Goal: Task Accomplishment & Management: Manage account settings

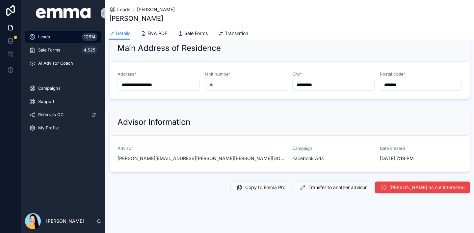
scroll to position [869, 0]
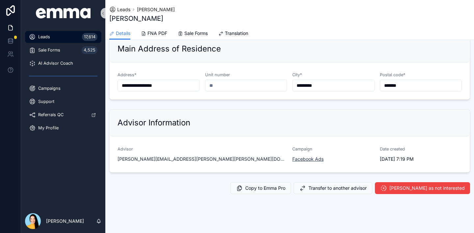
click at [314, 155] on span "Facebook Ads" at bounding box center [308, 158] width 31 height 7
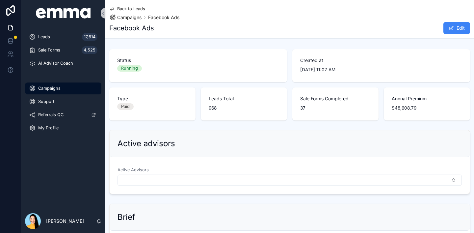
scroll to position [69, 0]
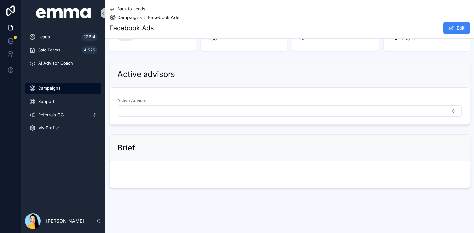
click at [207, 109] on button "Select Button" at bounding box center [290, 110] width 345 height 11
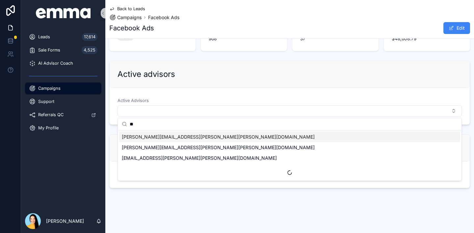
type input "***"
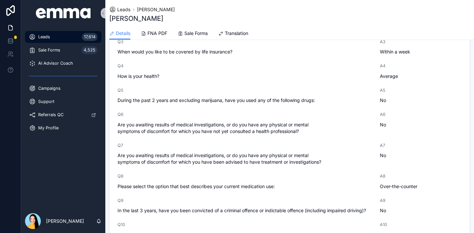
scroll to position [870, 0]
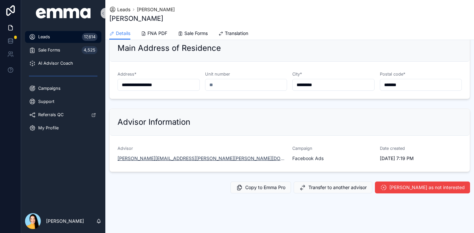
click at [152, 155] on span "[PERSON_NAME][EMAIL_ADDRESS][PERSON_NAME][PERSON_NAME][DOMAIN_NAME]" at bounding box center [203, 158] width 170 height 7
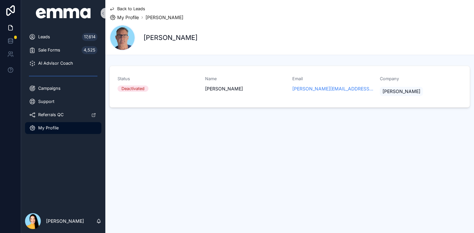
click at [127, 9] on span "Back to Leads" at bounding box center [131, 8] width 28 height 5
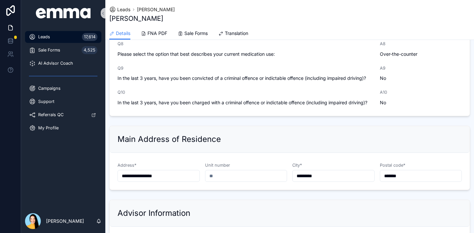
scroll to position [870, 0]
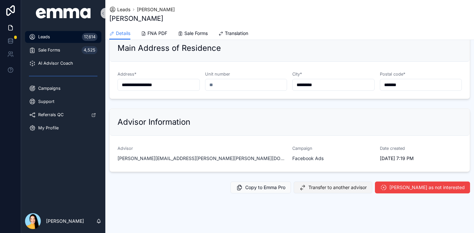
click at [364, 184] on span "Transfer to another advisor" at bounding box center [338, 187] width 58 height 7
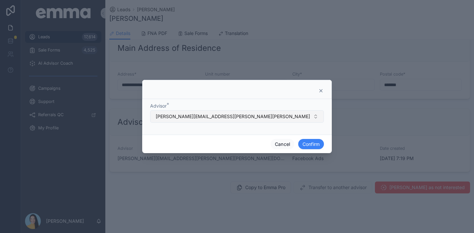
click at [213, 116] on button "[PERSON_NAME][EMAIL_ADDRESS][PERSON_NAME][PERSON_NAME][DOMAIN_NAME]" at bounding box center [237, 116] width 174 height 13
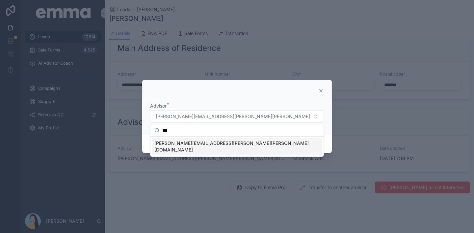
type input "***"
click at [198, 145] on span "[PERSON_NAME][EMAIL_ADDRESS][PERSON_NAME][PERSON_NAME][DOMAIN_NAME]" at bounding box center [232, 146] width 157 height 13
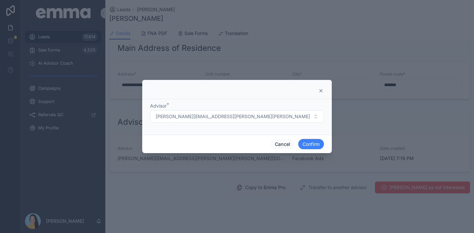
click at [322, 149] on div "Cancel Confirm" at bounding box center [237, 143] width 190 height 19
click at [319, 146] on button "Confirm" at bounding box center [311, 144] width 26 height 11
